Goal: Task Accomplishment & Management: Use online tool/utility

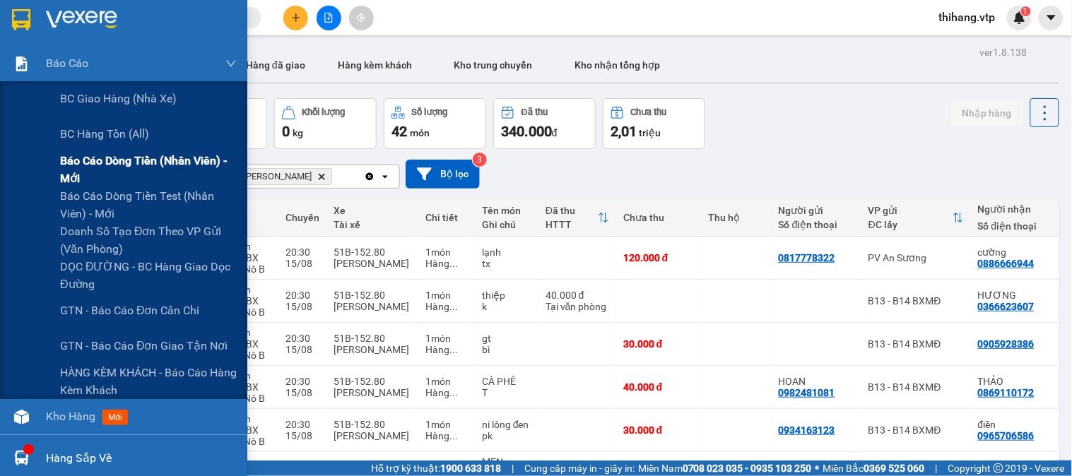
click at [72, 159] on span "Báo cáo dòng tiền (nhân viên) - mới" at bounding box center [148, 169] width 177 height 35
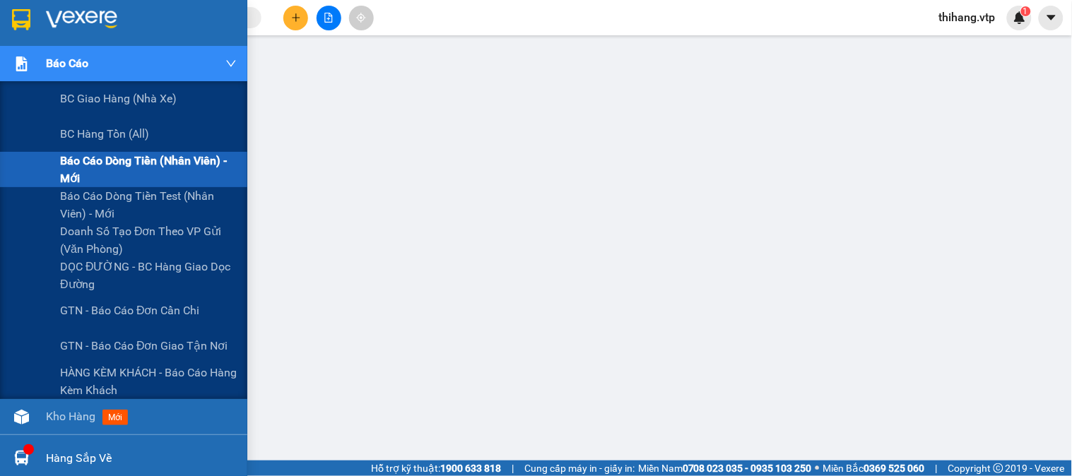
click at [48, 65] on span "Báo cáo" at bounding box center [67, 63] width 42 height 18
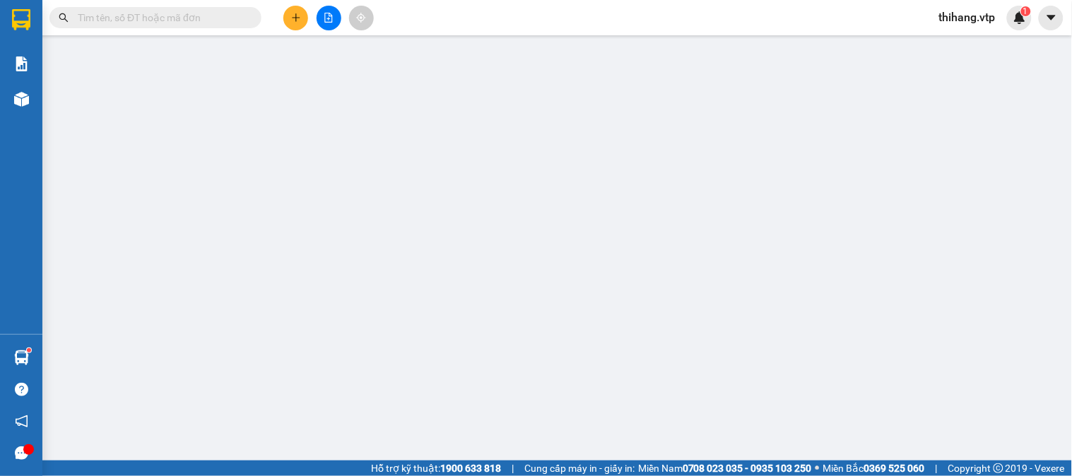
click at [186, 23] on input "text" at bounding box center [161, 18] width 167 height 16
click at [328, 15] on icon "file-add" at bounding box center [329, 18] width 10 height 10
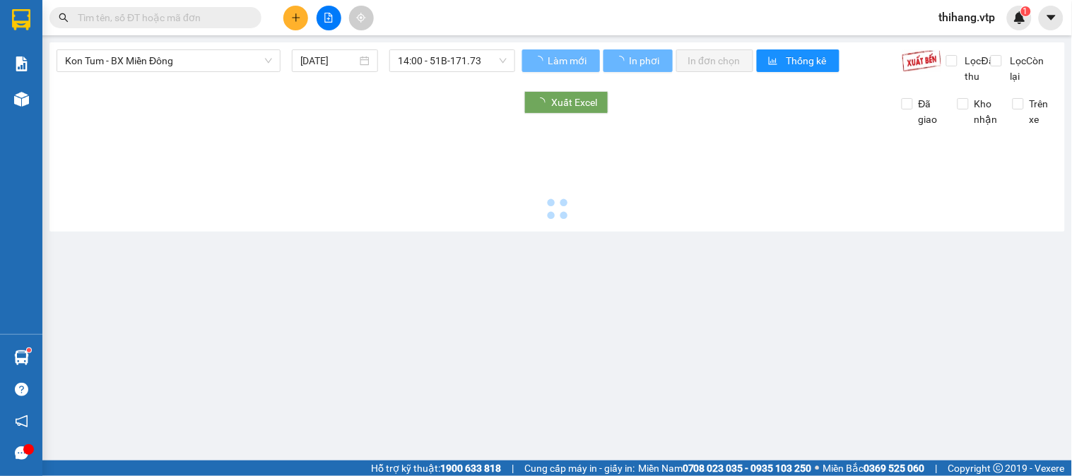
click at [199, 64] on span "Kon Tum - BX Miền Đông" at bounding box center [168, 60] width 207 height 21
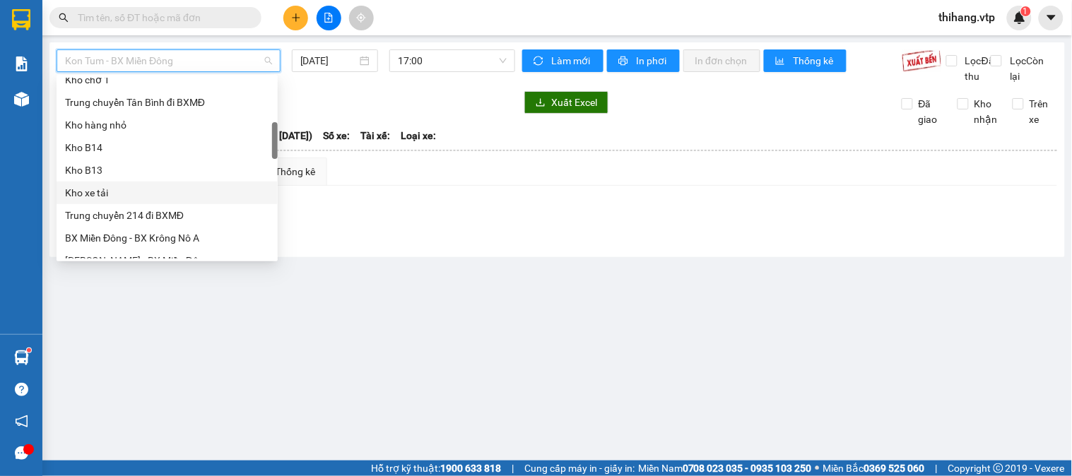
scroll to position [392, 0]
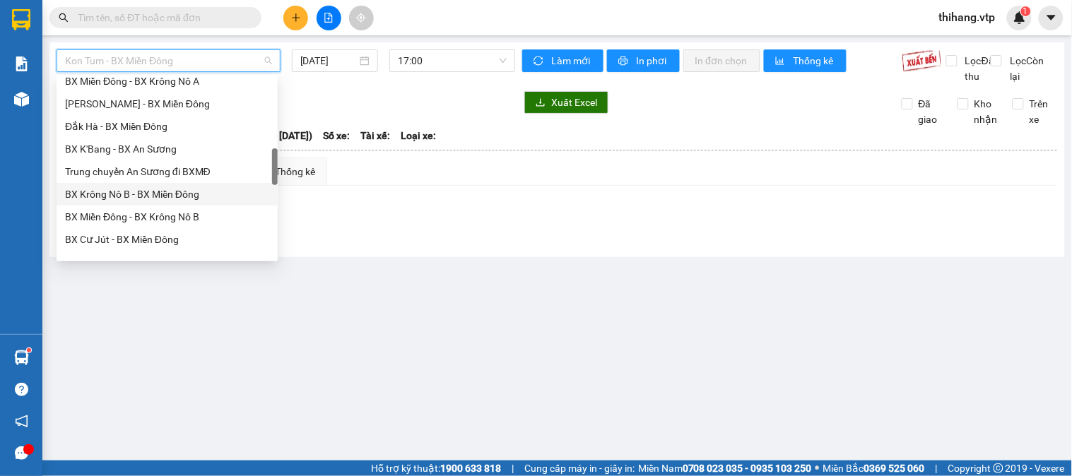
click at [140, 187] on div "BX Krông Nô B - BX Miền Đông" at bounding box center [167, 195] width 204 height 16
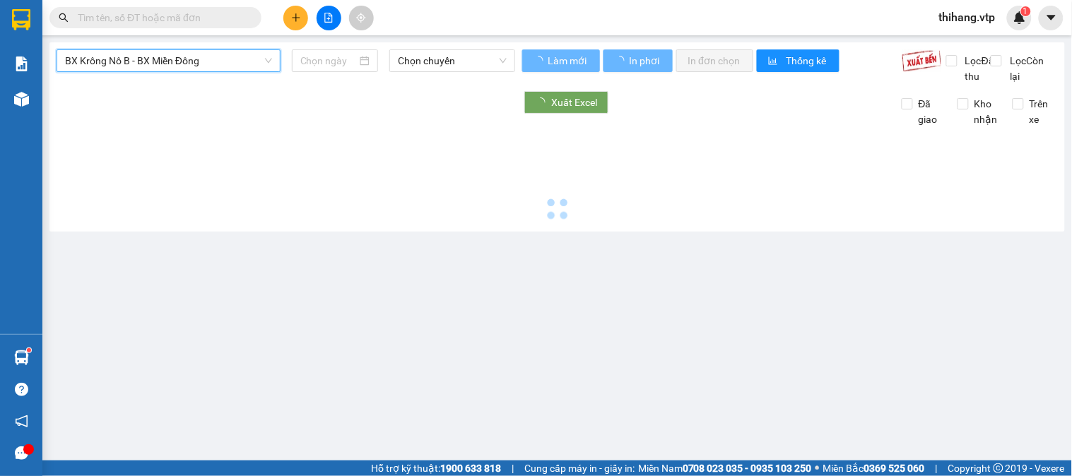
type input "[DATE]"
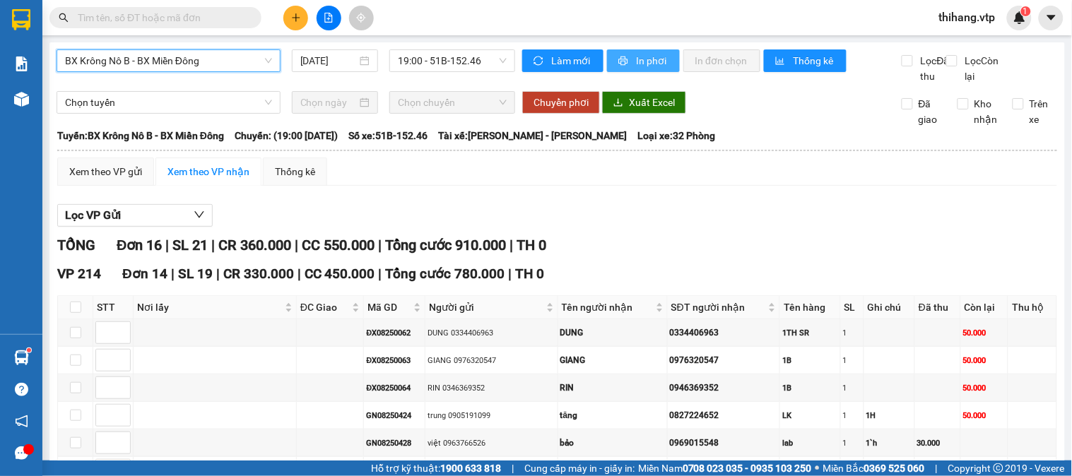
click at [619, 57] on icon "printer" at bounding box center [623, 61] width 9 height 9
click at [636, 64] on span "In phơi" at bounding box center [652, 61] width 33 height 16
click at [205, 61] on span "BX Krông Nô B - BX Miền Đông" at bounding box center [168, 60] width 207 height 21
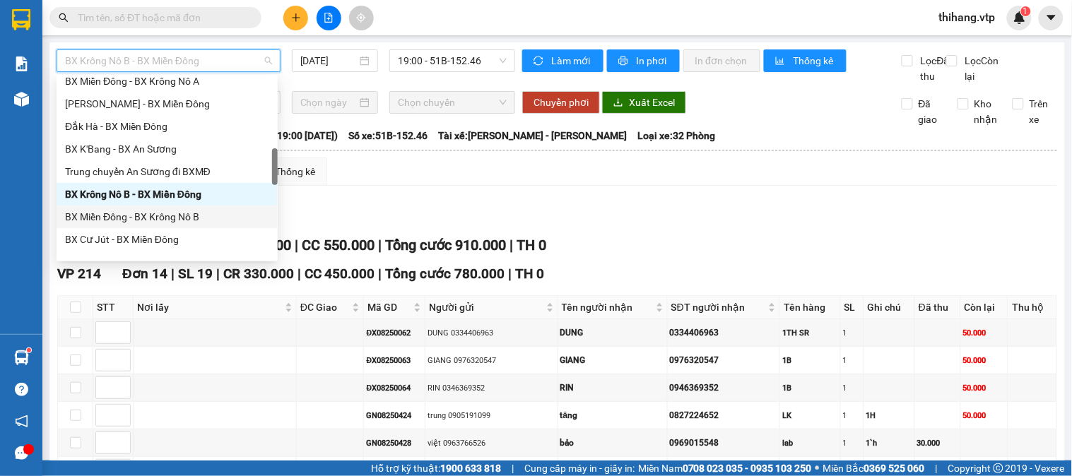
click at [170, 213] on div "BX Miền Đông - BX Krông Nô B" at bounding box center [167, 217] width 204 height 16
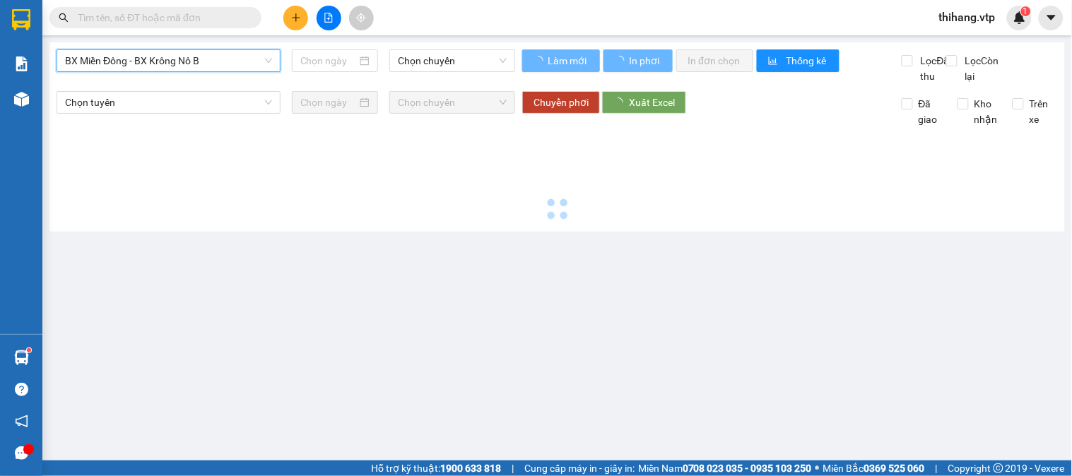
type input "[DATE]"
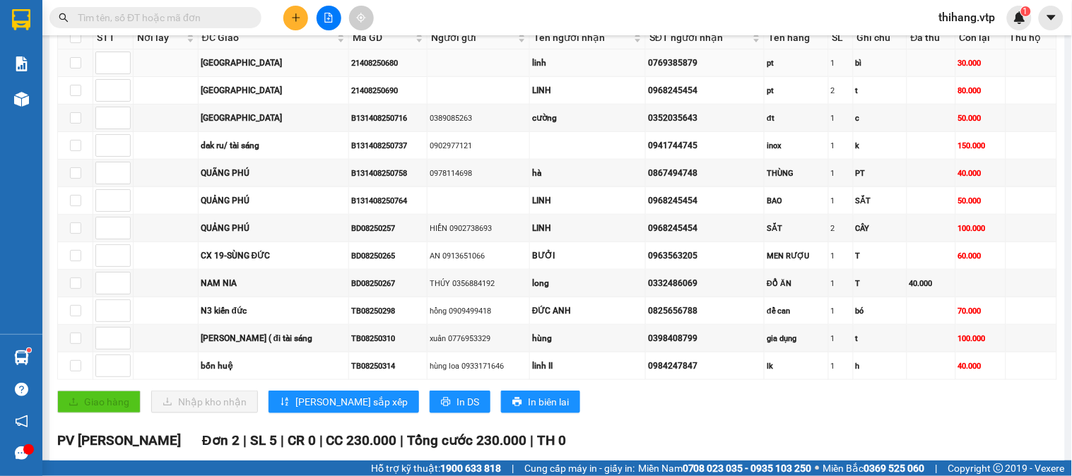
scroll to position [314, 0]
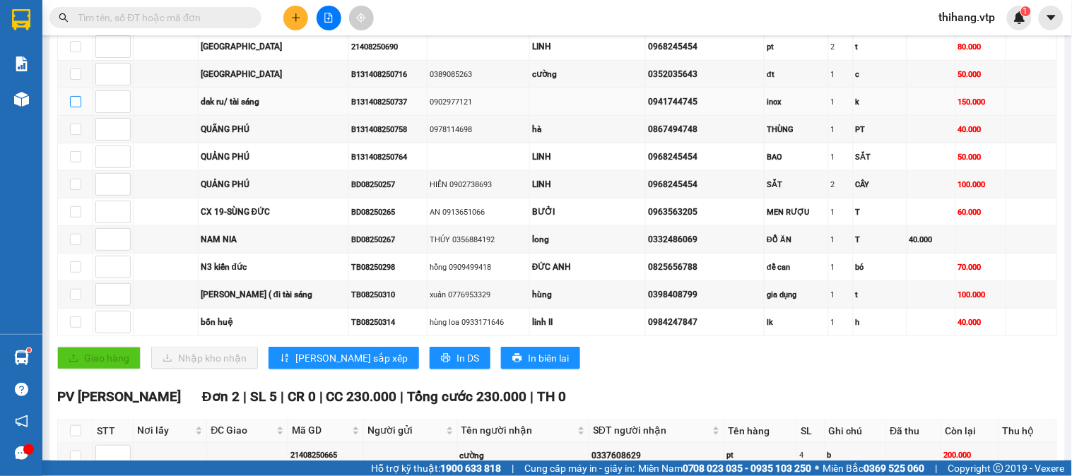
click at [73, 107] on input "checkbox" at bounding box center [75, 101] width 11 height 11
checkbox input "true"
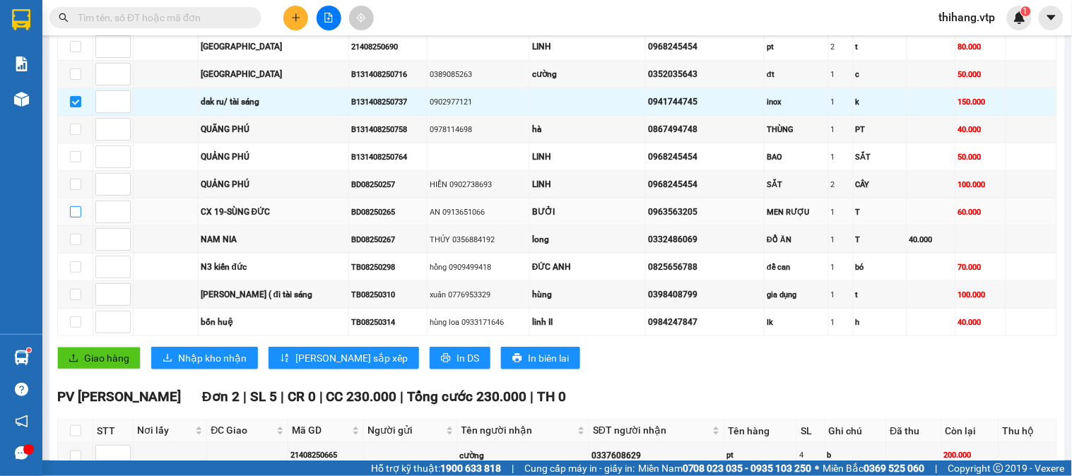
click at [78, 218] on input "checkbox" at bounding box center [75, 211] width 11 height 11
checkbox input "true"
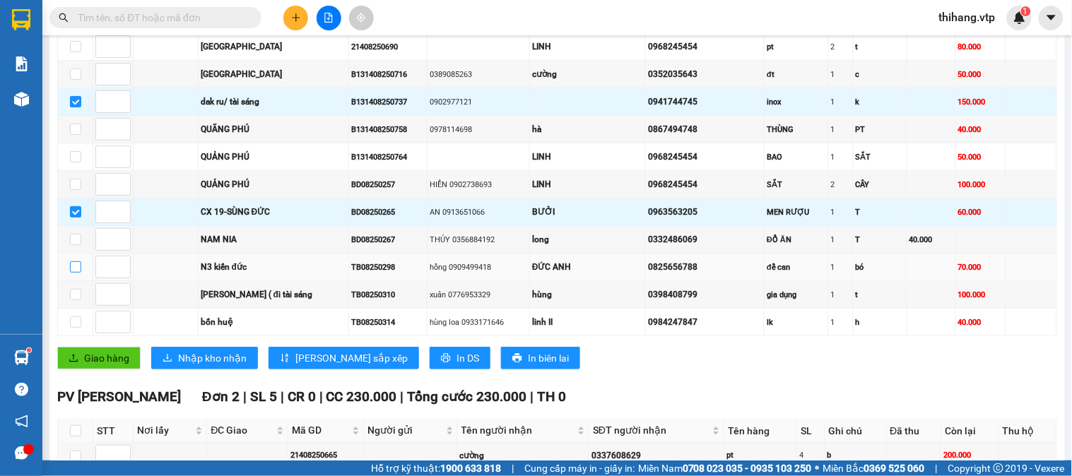
click at [78, 273] on input "checkbox" at bounding box center [75, 267] width 11 height 11
checkbox input "true"
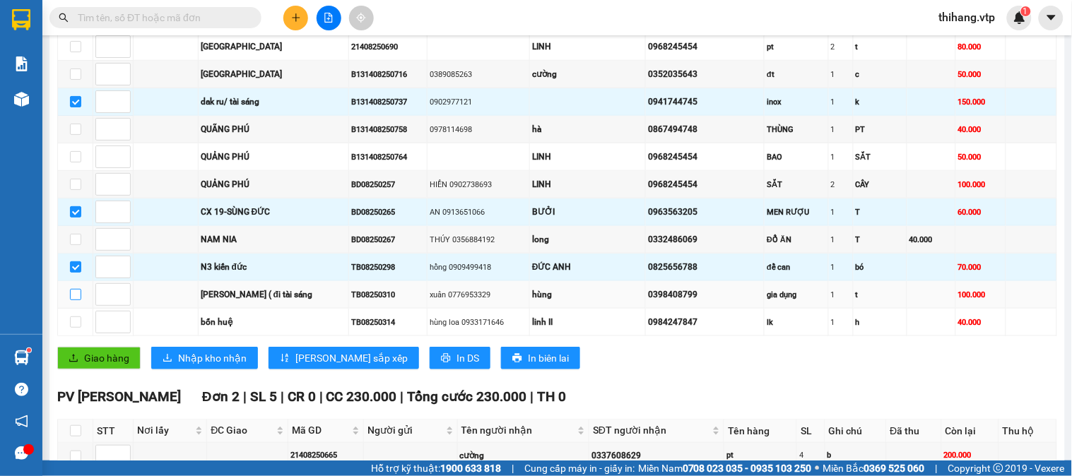
click at [78, 300] on input "checkbox" at bounding box center [75, 294] width 11 height 11
checkbox input "true"
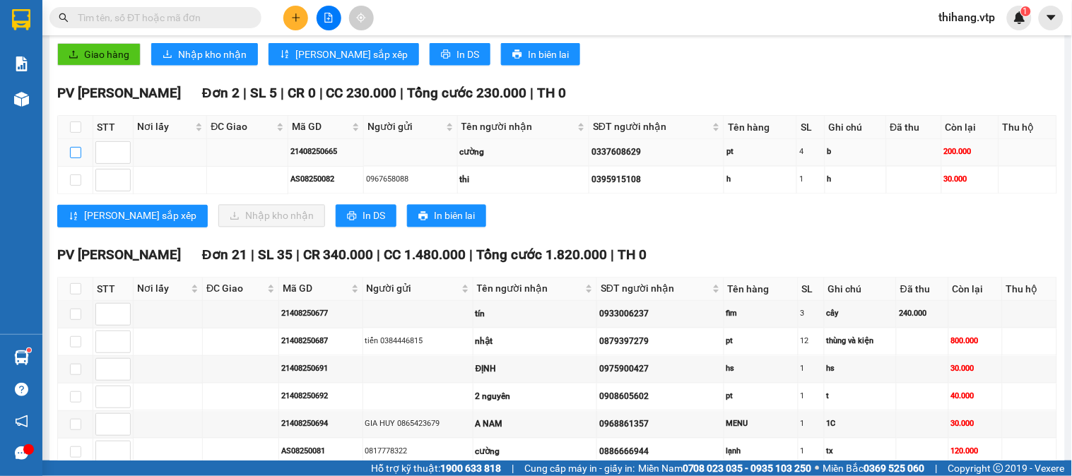
scroll to position [785, 0]
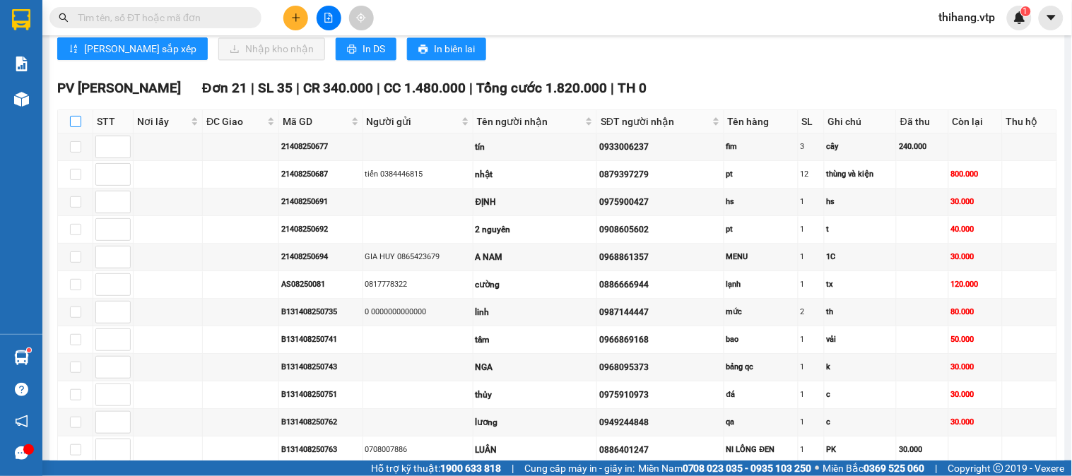
click at [80, 127] on input "checkbox" at bounding box center [75, 121] width 11 height 11
checkbox input "true"
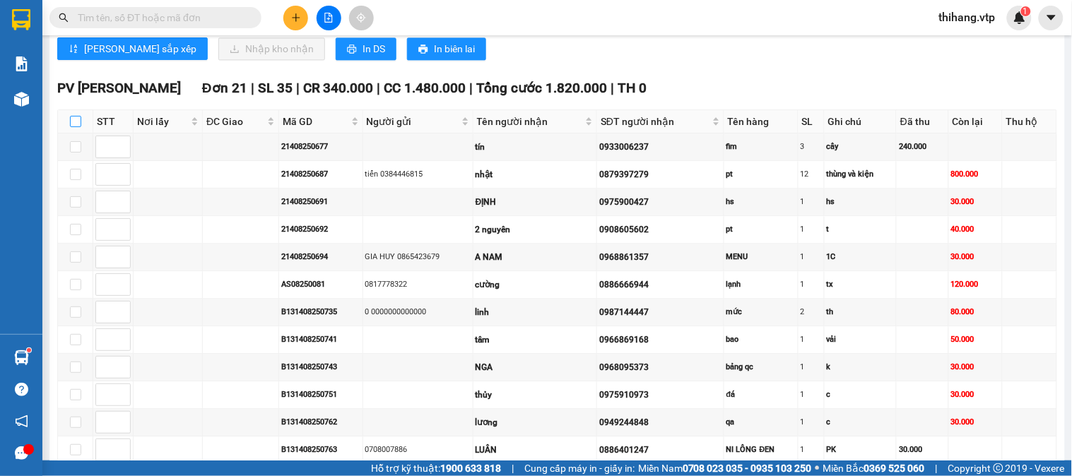
checkbox input "true"
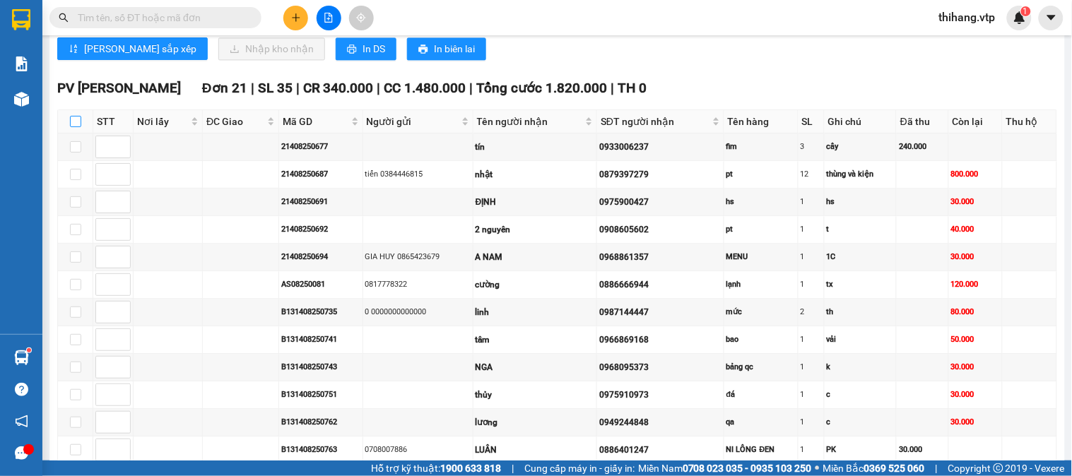
checkbox input "true"
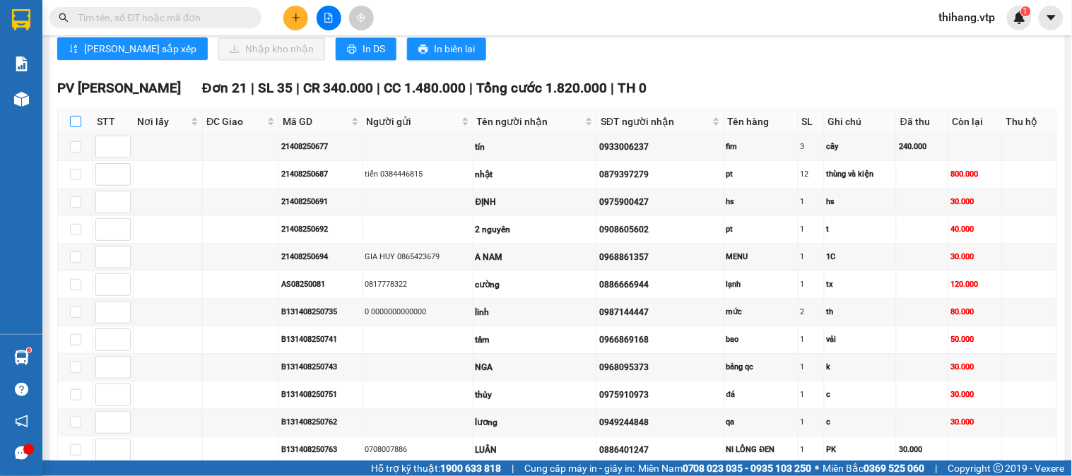
checkbox input "true"
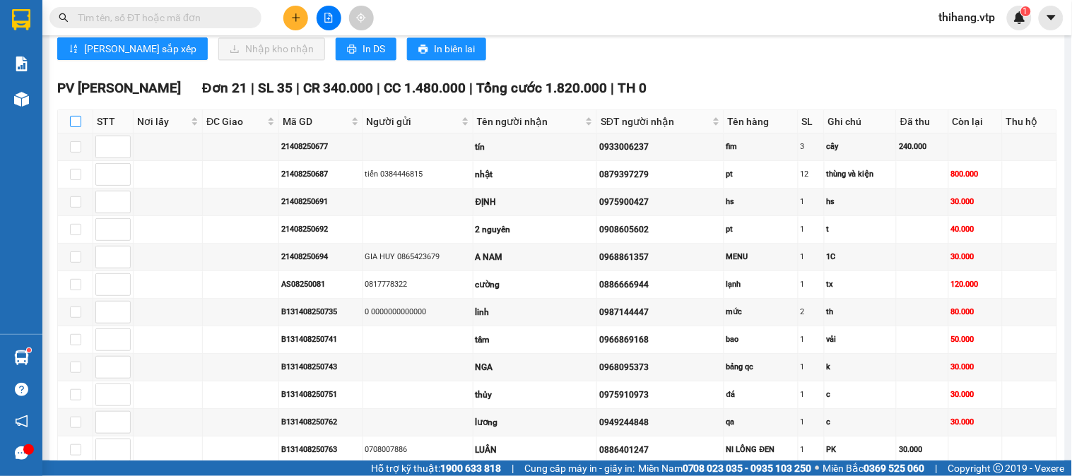
checkbox input "true"
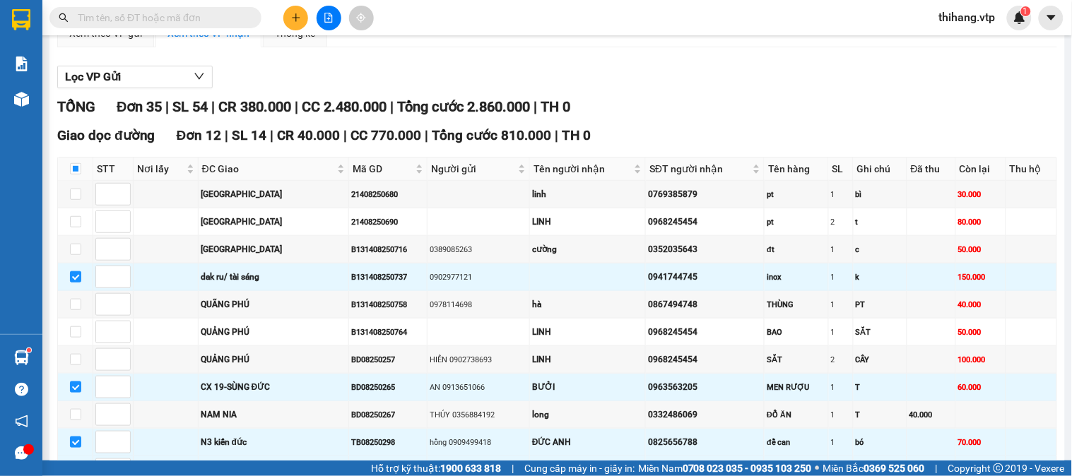
scroll to position [0, 0]
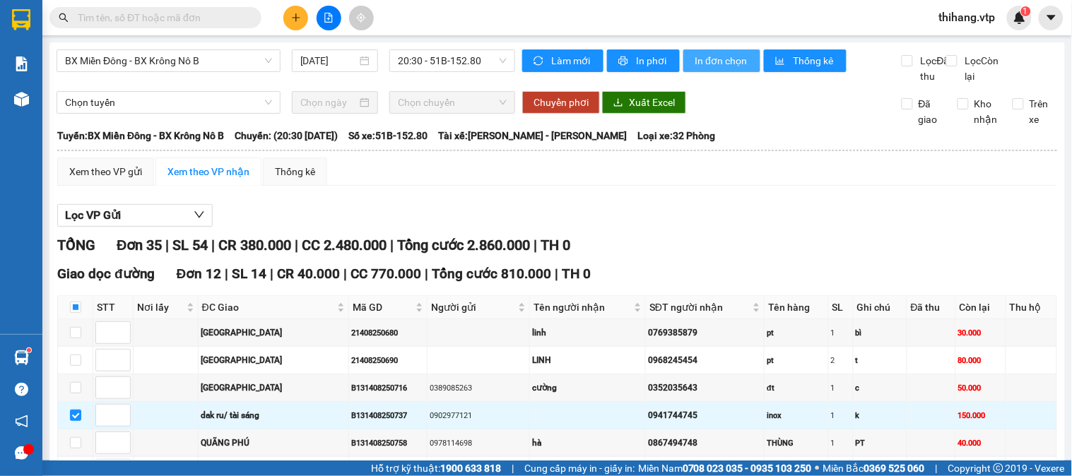
click at [695, 60] on span "In đơn chọn" at bounding box center [722, 61] width 54 height 16
click at [729, 58] on span "In đơn chọn" at bounding box center [722, 61] width 54 height 16
